Goal: Task Accomplishment & Management: Manage account settings

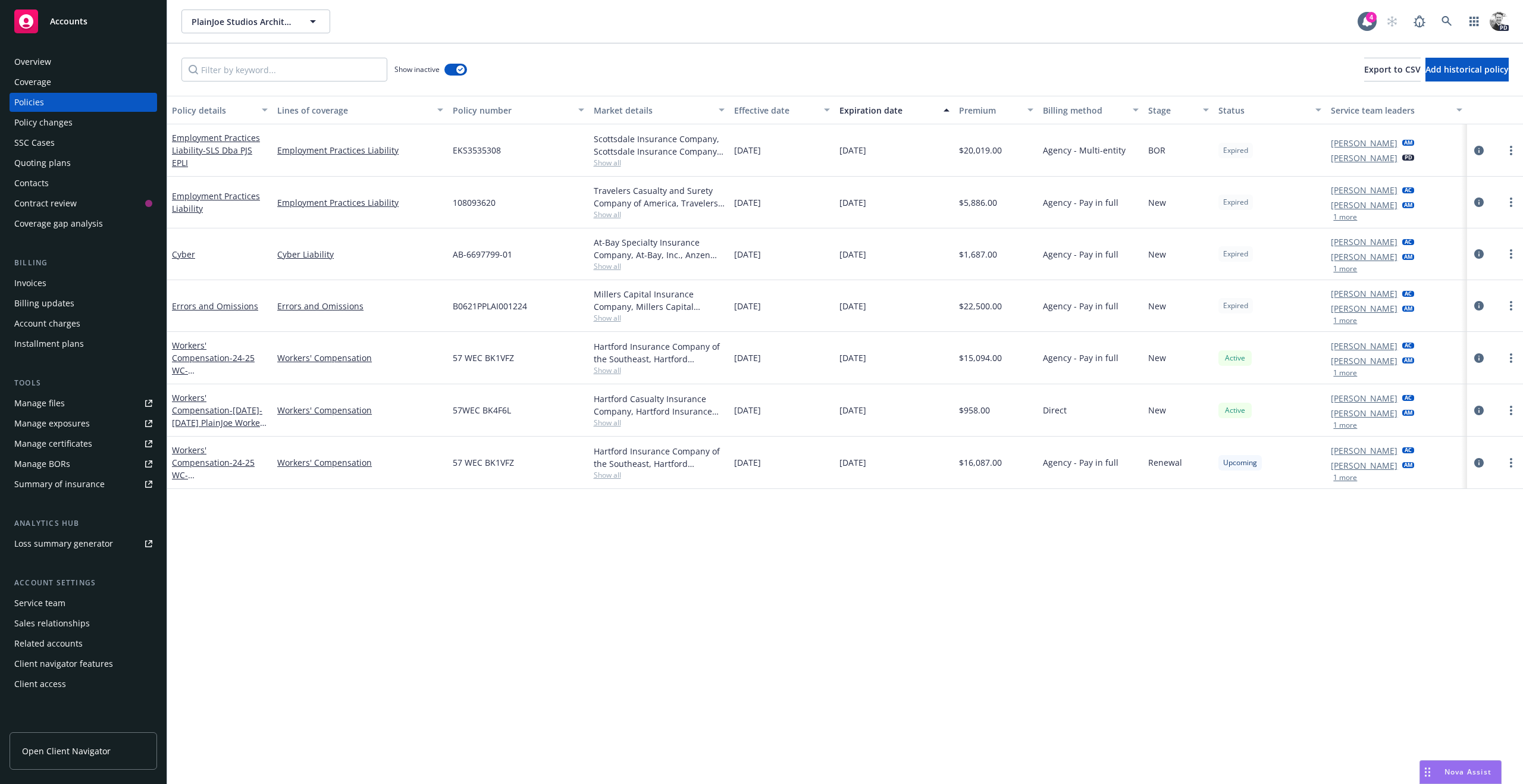
click at [1470, 776] on span "Nova Assist" at bounding box center [1468, 772] width 47 height 10
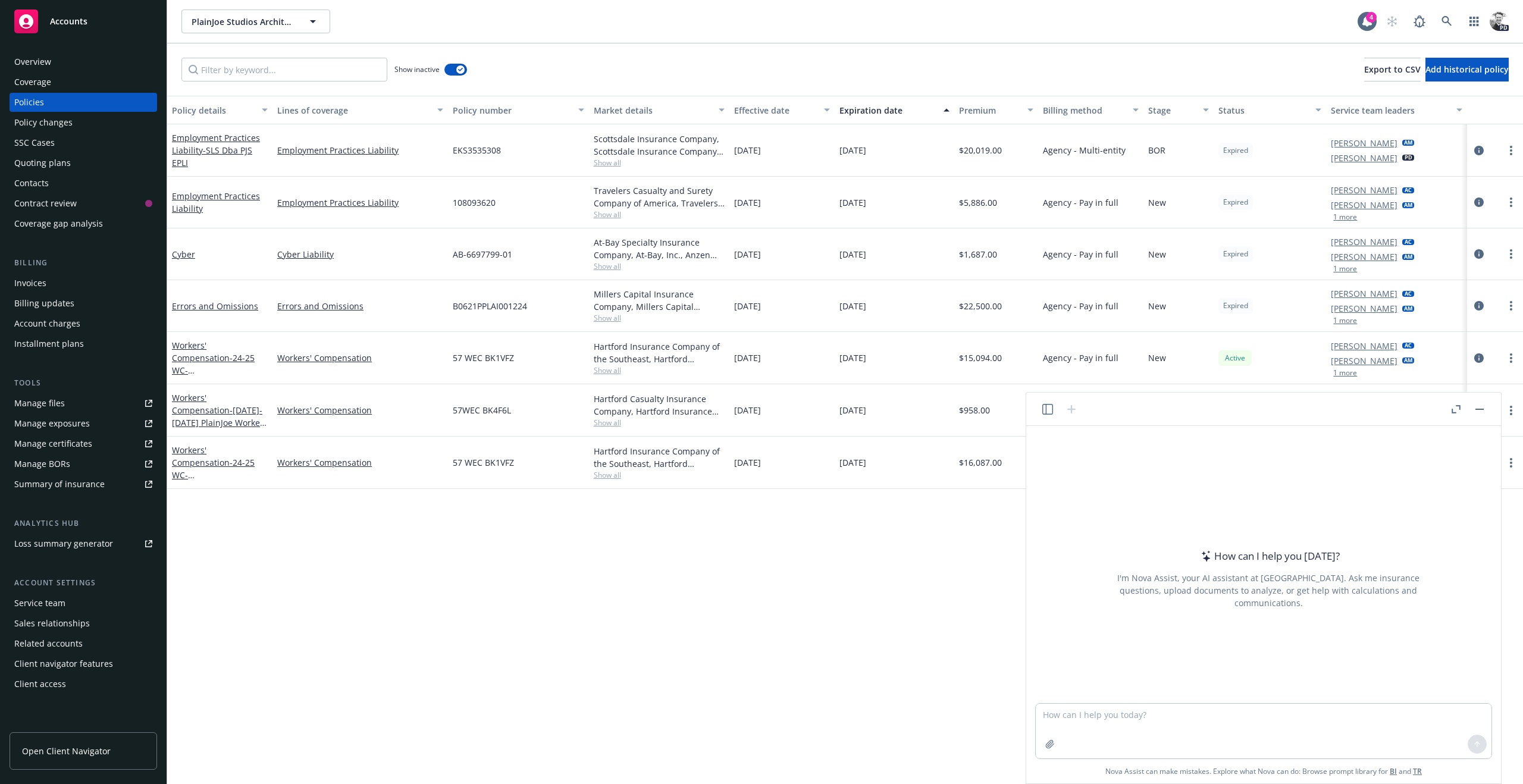
click at [772, 543] on div "Policy details Lines of coverage Policy number Market details Effective date Ex…" at bounding box center [845, 440] width 1356 height 688
click at [783, 541] on div "Policy details Lines of coverage Policy number Market details Effective date Ex…" at bounding box center [845, 440] width 1356 height 688
click at [1480, 413] on button "button" at bounding box center [1480, 409] width 15 height 15
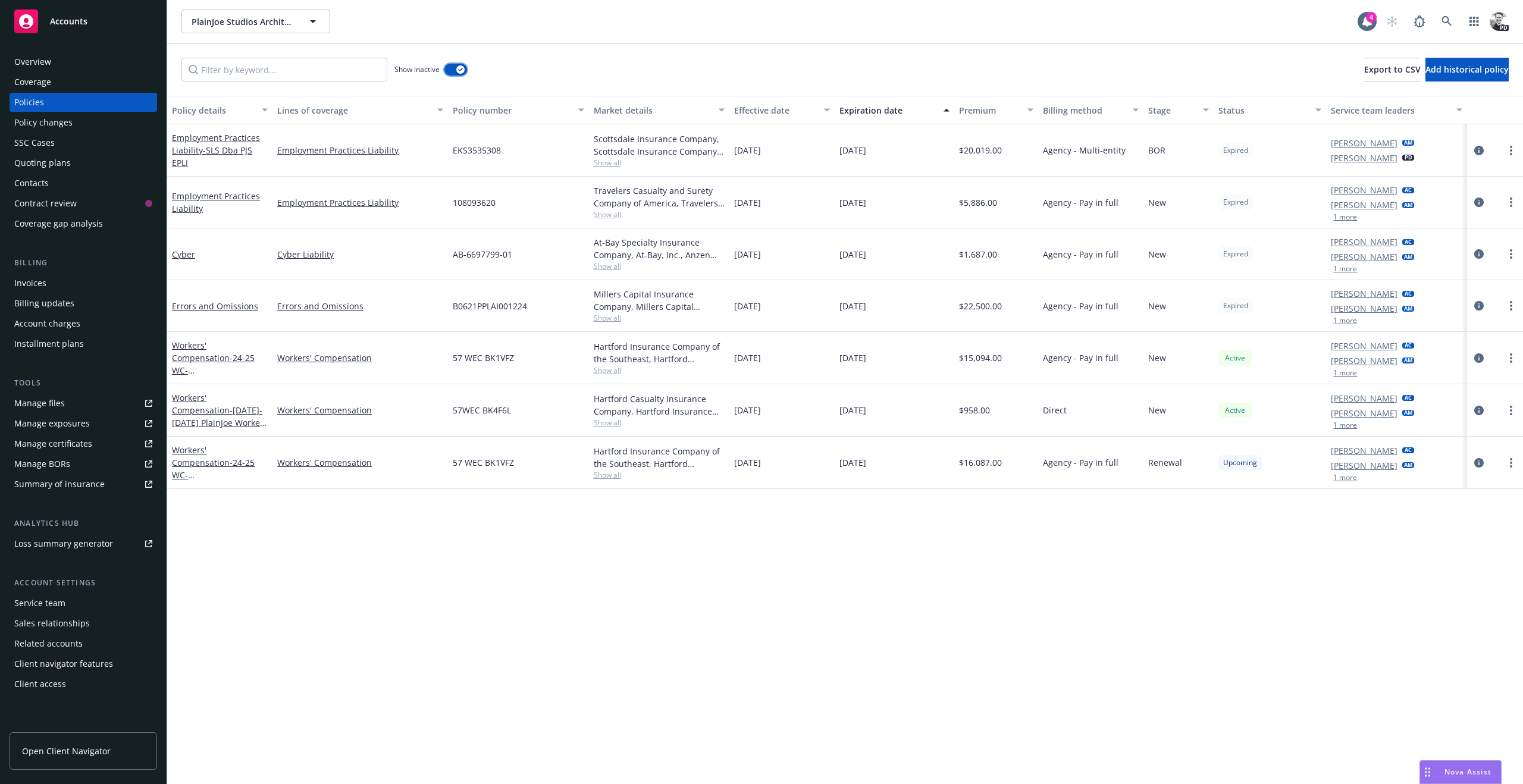
click at [459, 66] on div "button" at bounding box center [460, 70] width 8 height 8
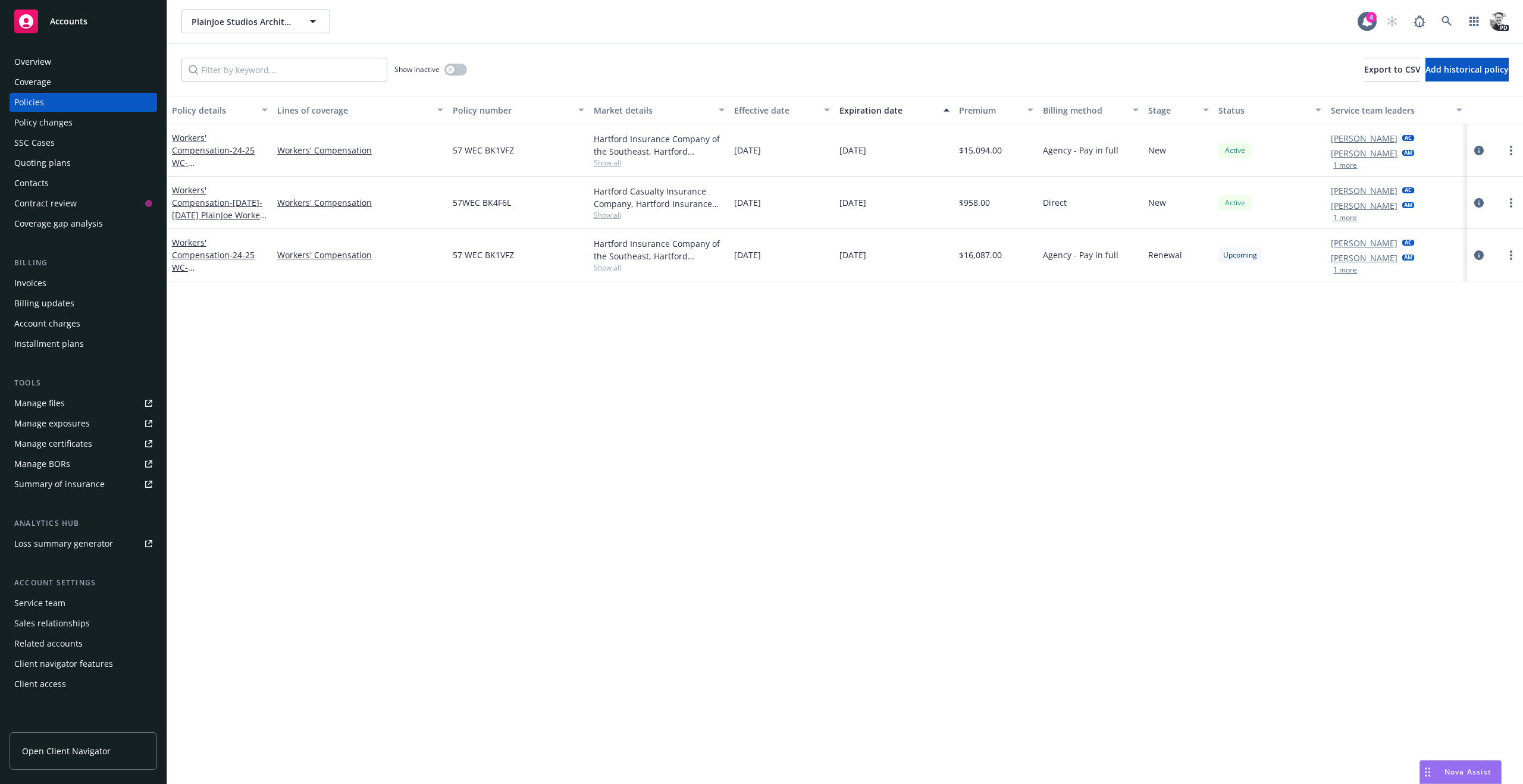
click at [602, 270] on span "Show all" at bounding box center [658, 267] width 131 height 10
click at [331, 311] on div "Policy details Lines of coverage Policy number Market details Effective date Ex…" at bounding box center [845, 440] width 1356 height 688
click at [45, 86] on div "Coverage" at bounding box center [32, 81] width 37 height 19
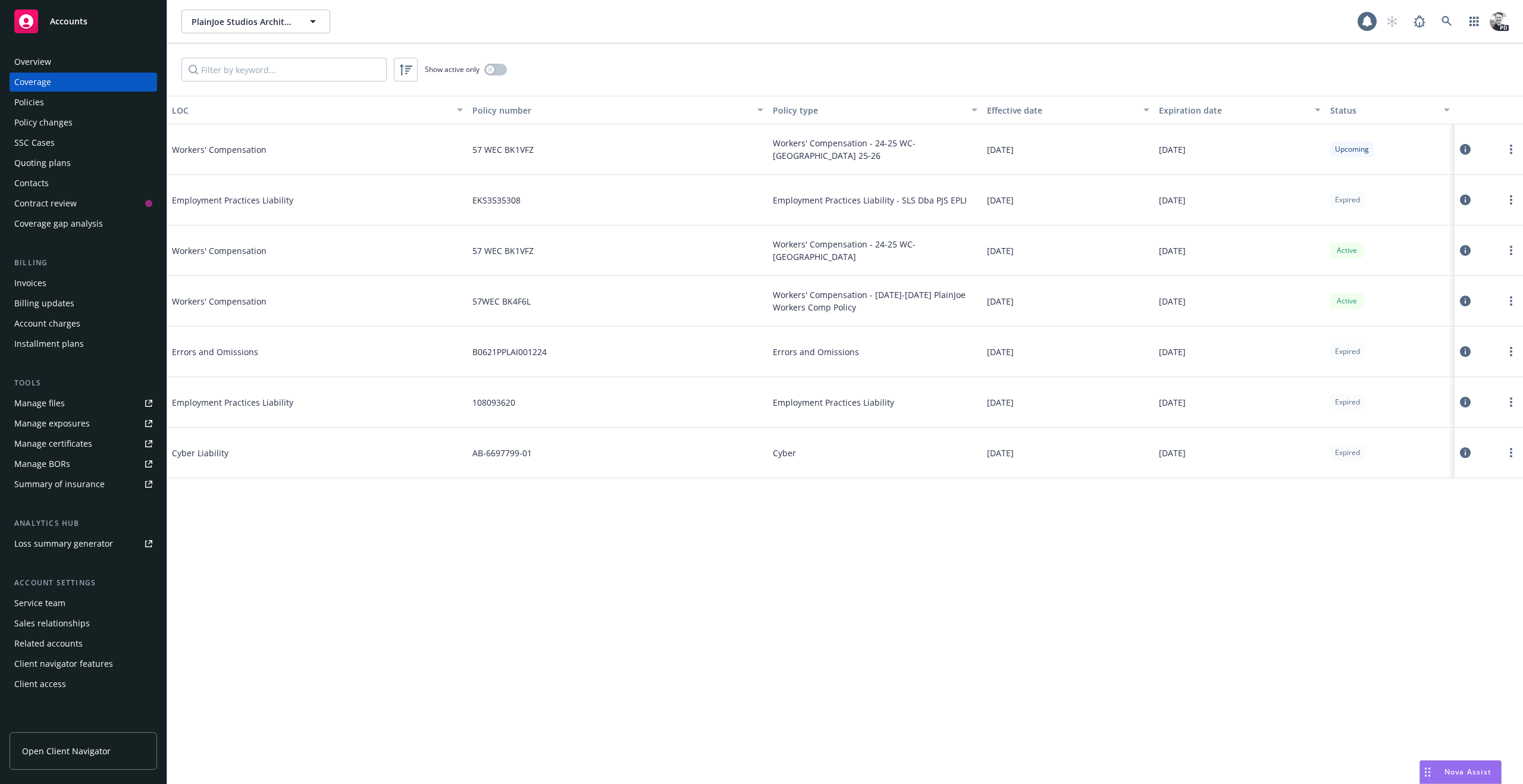
click at [69, 107] on div "Policies" at bounding box center [84, 101] width 138 height 19
